Goal: Find specific page/section: Find specific page/section

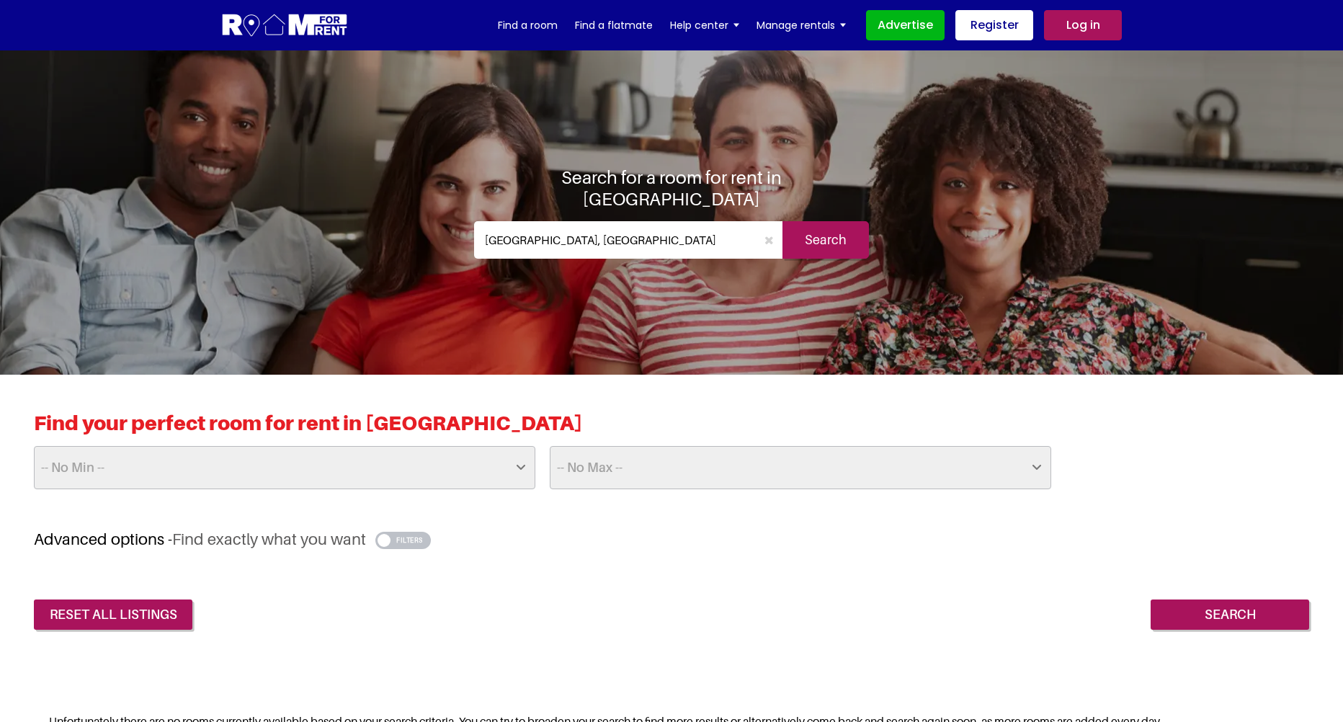
click at [306, 466] on select "-- No Min -- £25 £50 £75 £100 £125 £150 £175 £200 £225 £250 £275 £300 £325 £350…" at bounding box center [285, 467] width 502 height 43
click at [670, 644] on div "Find your perfect room for rent in [GEOGRAPHIC_DATA] -- No Min -- £25 £50 £75 £…" at bounding box center [671, 520] width 1343 height 291
click at [405, 543] on button "button" at bounding box center [402, 540] width 55 height 17
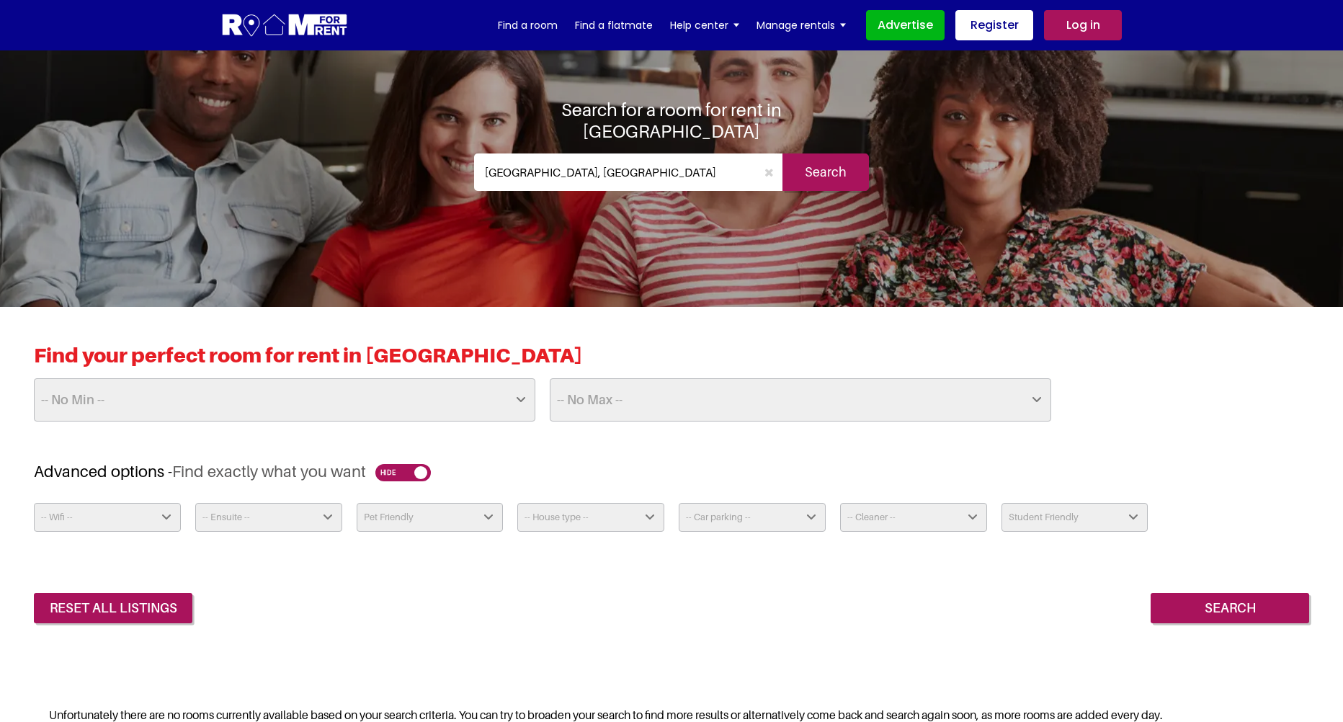
scroll to position [72, 0]
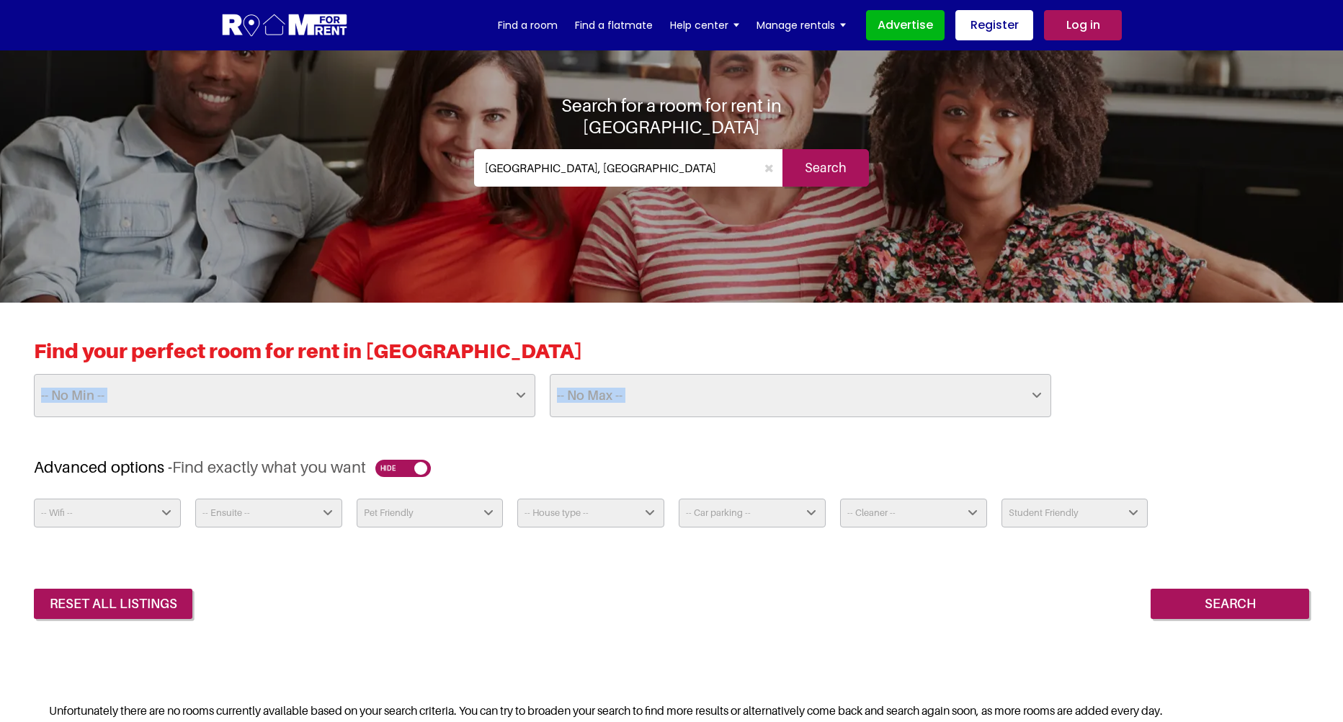
drag, startPoint x: 605, startPoint y: 419, endPoint x: 610, endPoint y: 404, distance: 15.7
click at [608, 412] on div "Find your perfect room for rent in [GEOGRAPHIC_DATA] -- No Min -- £25 £50 £75 £…" at bounding box center [672, 398] width 1276 height 119
click at [629, 383] on select "-- No Max -- £50 £75 £100 £125 £150 £175 £200 £225 £250 £275 £300 £325 £350 £37…" at bounding box center [801, 395] width 502 height 43
select select "675"
click at [550, 374] on select "-- No Max -- £50 £75 £100 £125 £150 £175 £200 £225 £250 £275 £300 £325 £350 £37…" at bounding box center [801, 395] width 502 height 43
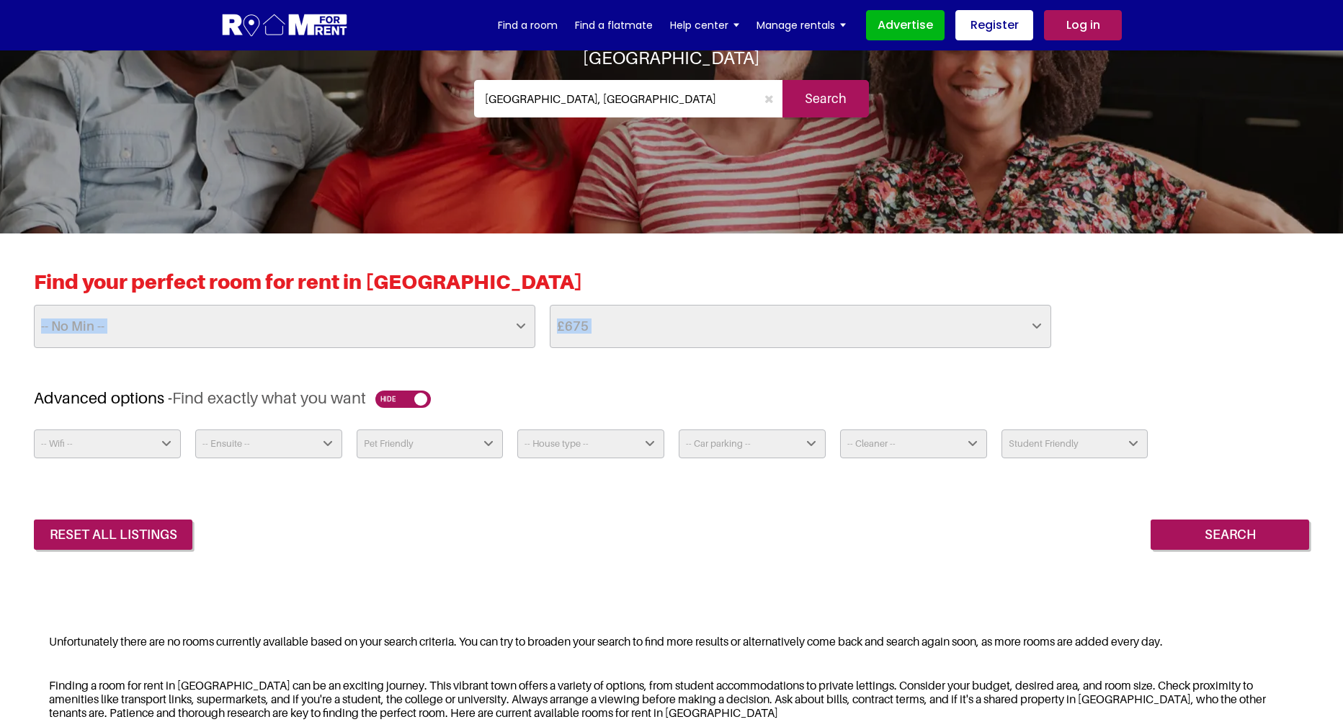
scroll to position [144, 0]
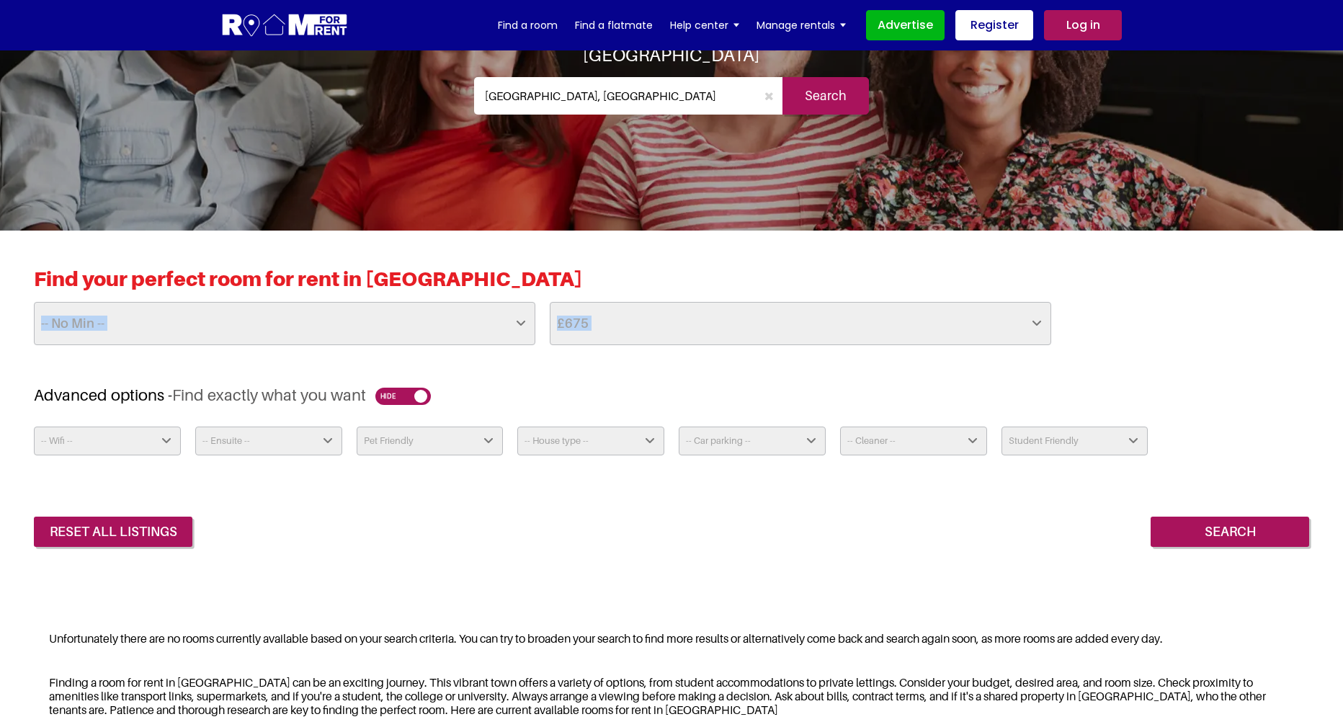
click at [623, 440] on select "-- House type -- Apartment House Farm Purpose Built Student Accomodation" at bounding box center [590, 441] width 147 height 29
click at [661, 378] on div "Find your perfect room for rent in [GEOGRAPHIC_DATA] -- No Min -- £25 £50 £75 £…" at bounding box center [672, 326] width 1276 height 119
click at [1208, 523] on input "Search" at bounding box center [1230, 532] width 159 height 30
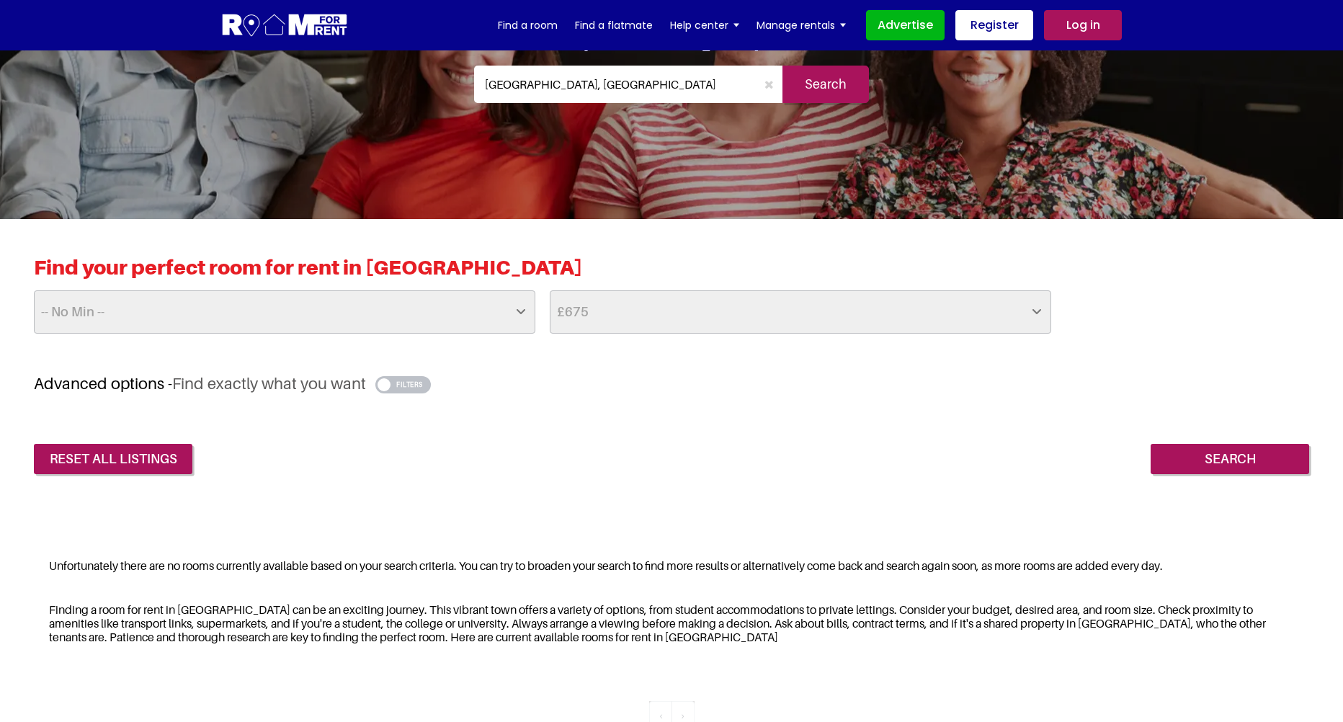
scroll to position [144, 0]
